Goal: Information Seeking & Learning: Check status

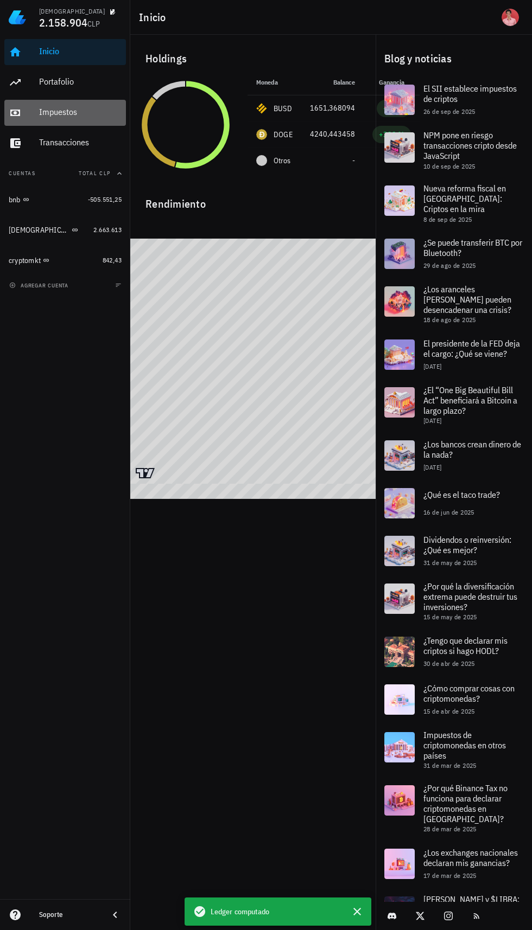
click at [81, 114] on div "Impuestos" at bounding box center [80, 112] width 82 height 10
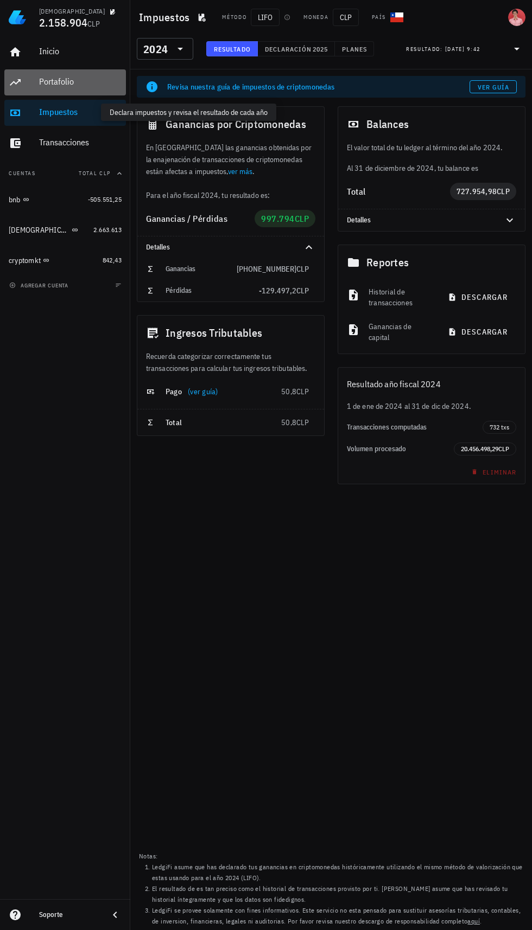
click at [82, 89] on div "Portafolio" at bounding box center [80, 82] width 82 height 24
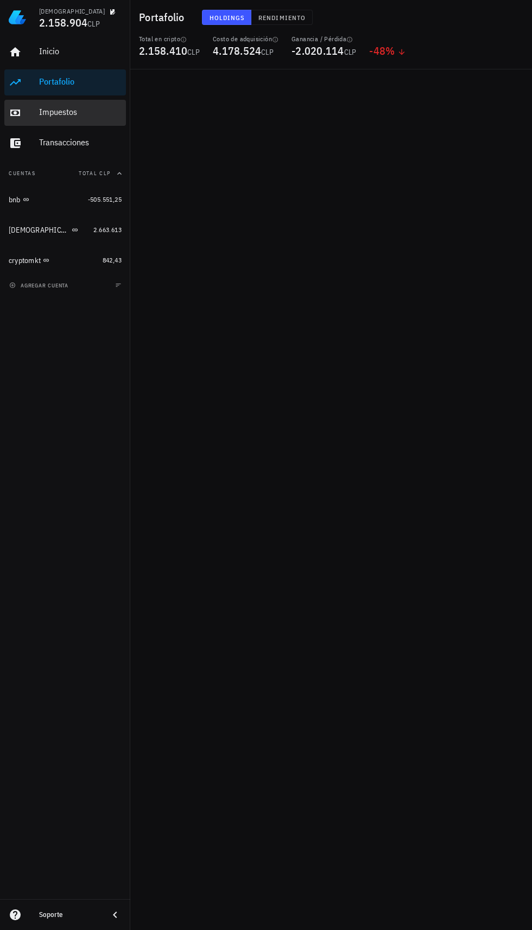
click at [81, 116] on div "Impuestos" at bounding box center [80, 112] width 82 height 10
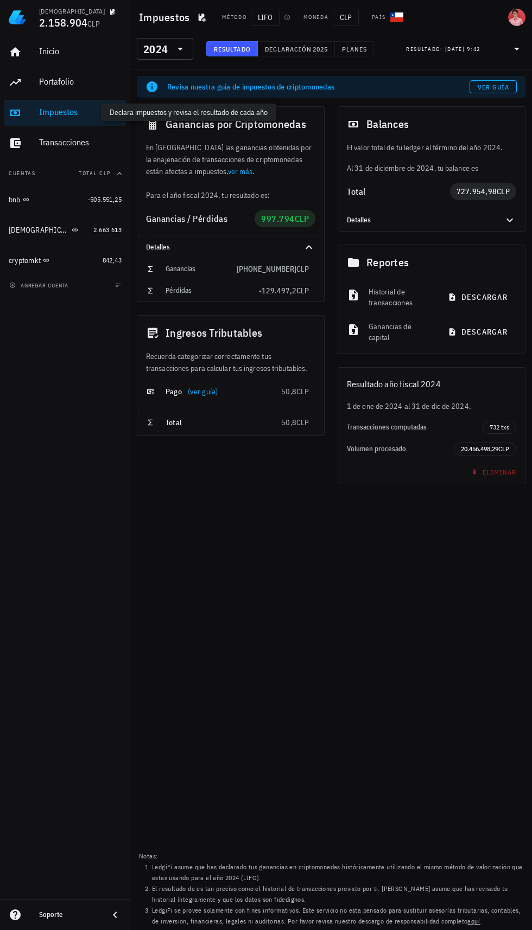
click at [170, 48] on input "text" at bounding box center [171, 48] width 2 height 17
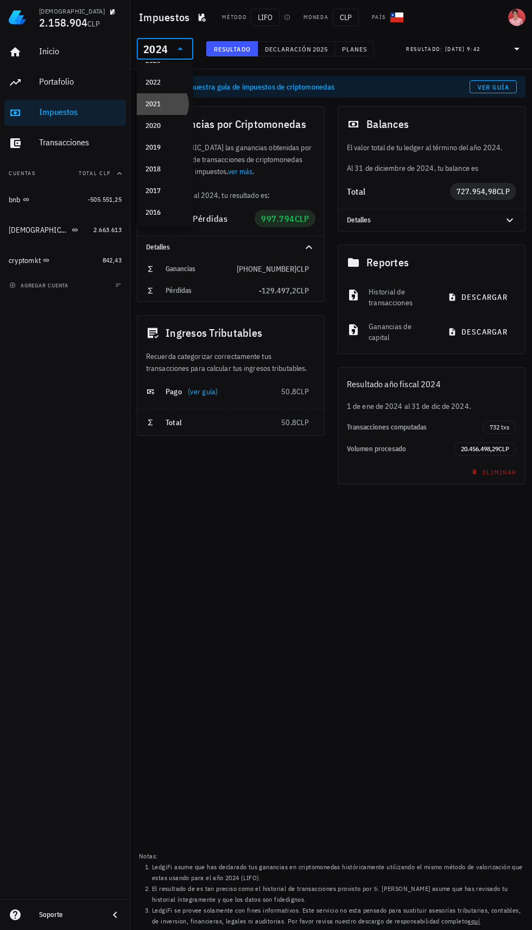
scroll to position [61, 0]
click at [165, 211] on div "2016" at bounding box center [164, 211] width 39 height 9
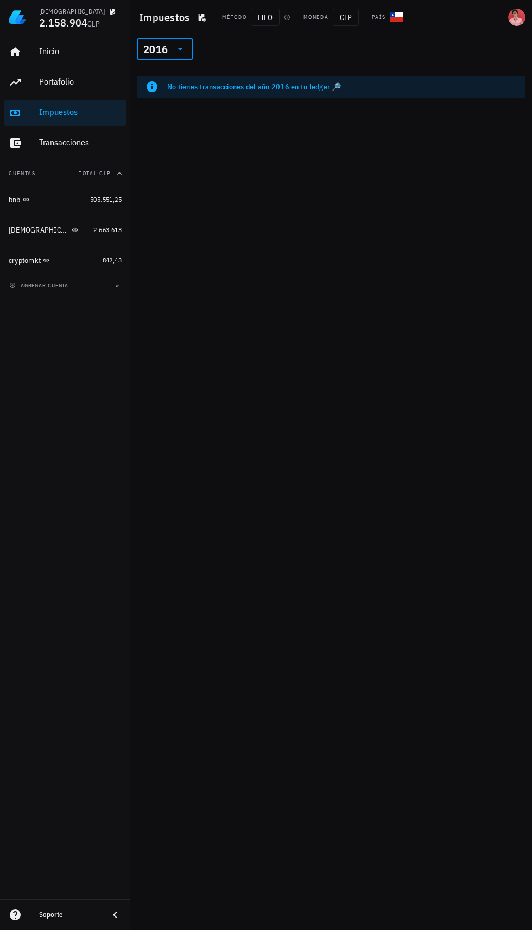
click at [170, 49] on input "text" at bounding box center [171, 48] width 2 height 17
click at [168, 193] on div "2017" at bounding box center [164, 190] width 39 height 9
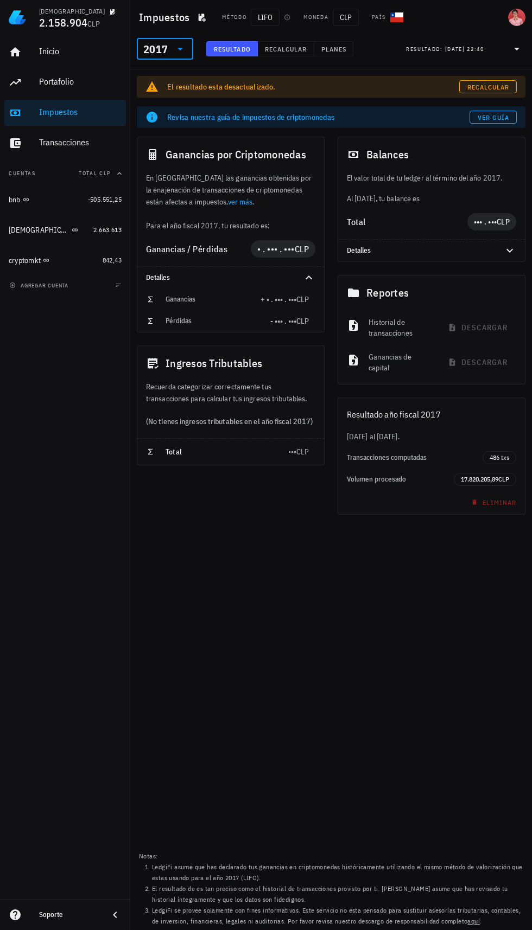
click at [295, 246] on span "CLP" at bounding box center [302, 249] width 15 height 11
